Goal: Information Seeking & Learning: Find specific page/section

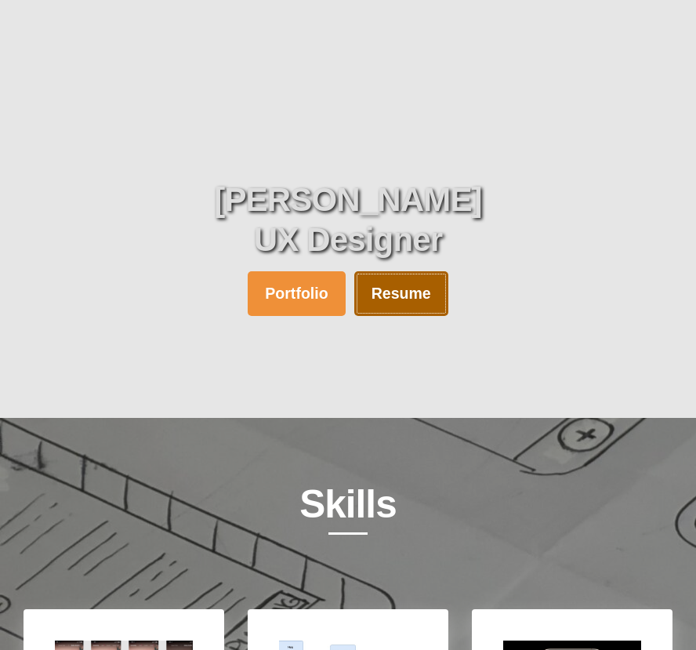
click at [403, 299] on link "Resume" at bounding box center [401, 293] width 94 height 45
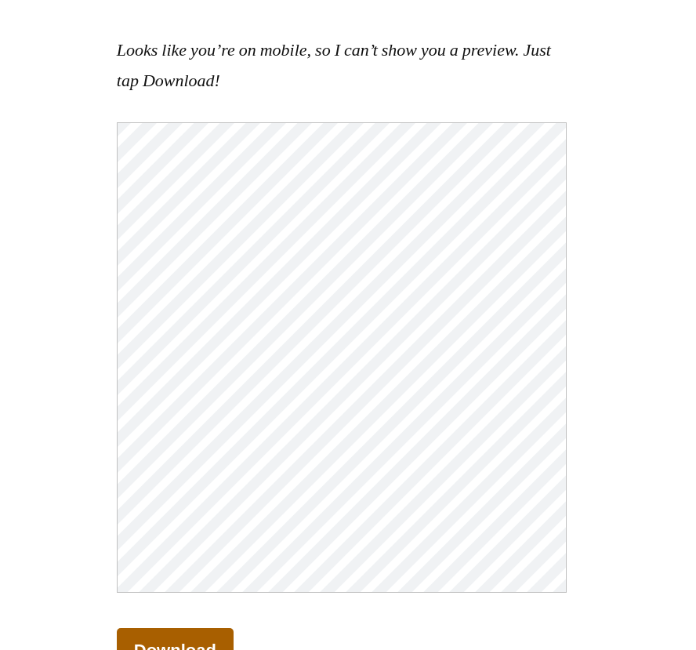
scroll to position [314, 0]
